Goal: Task Accomplishment & Management: Manage account settings

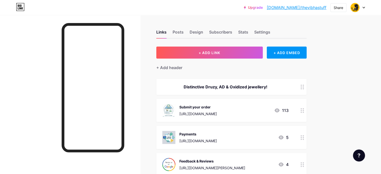
drag, startPoint x: 310, startPoint y: 7, endPoint x: 271, endPoint y: 19, distance: 40.3
click at [365, 8] on icon at bounding box center [364, 8] width 3 height 2
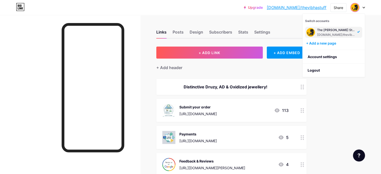
click at [351, 35] on div "[DOMAIN_NAME]/thevibhastuff" at bounding box center [336, 35] width 39 height 4
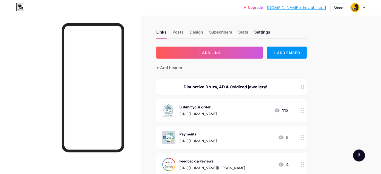
click at [271, 32] on div "Settings" at bounding box center [262, 33] width 16 height 9
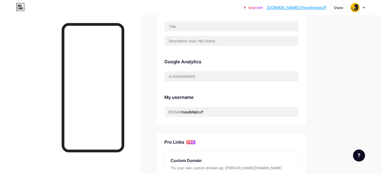
scroll to position [150, 0]
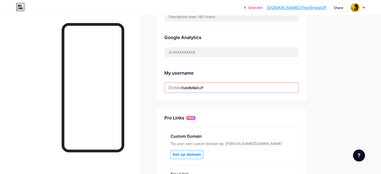
click at [238, 88] on input "thevibhastuff" at bounding box center [232, 88] width 134 height 10
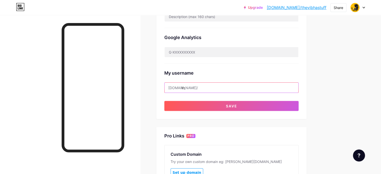
type input "t"
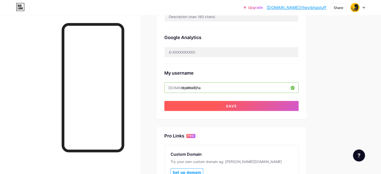
type input "studiovibha"
click at [236, 109] on button "Save" at bounding box center [231, 106] width 134 height 10
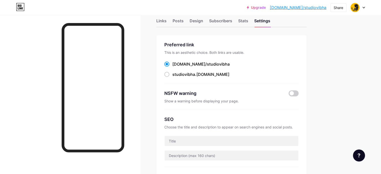
scroll to position [0, 0]
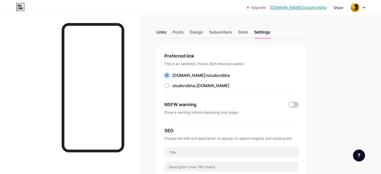
click at [167, 32] on div "Links" at bounding box center [161, 33] width 10 height 9
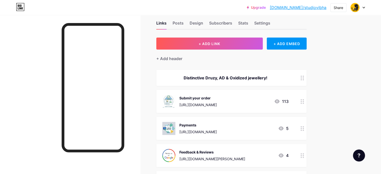
scroll to position [25, 0]
